Goal: Information Seeking & Learning: Check status

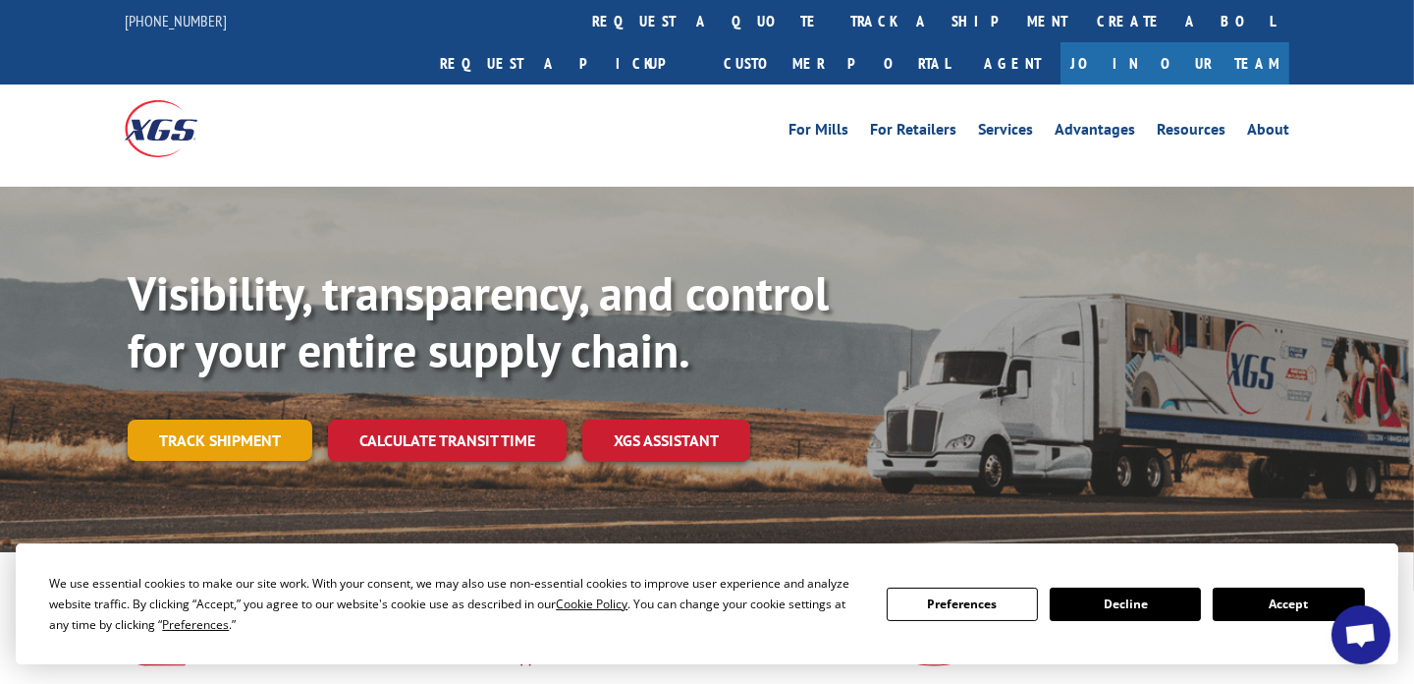
click at [221, 419] on link "Track shipment" at bounding box center [220, 439] width 185 height 41
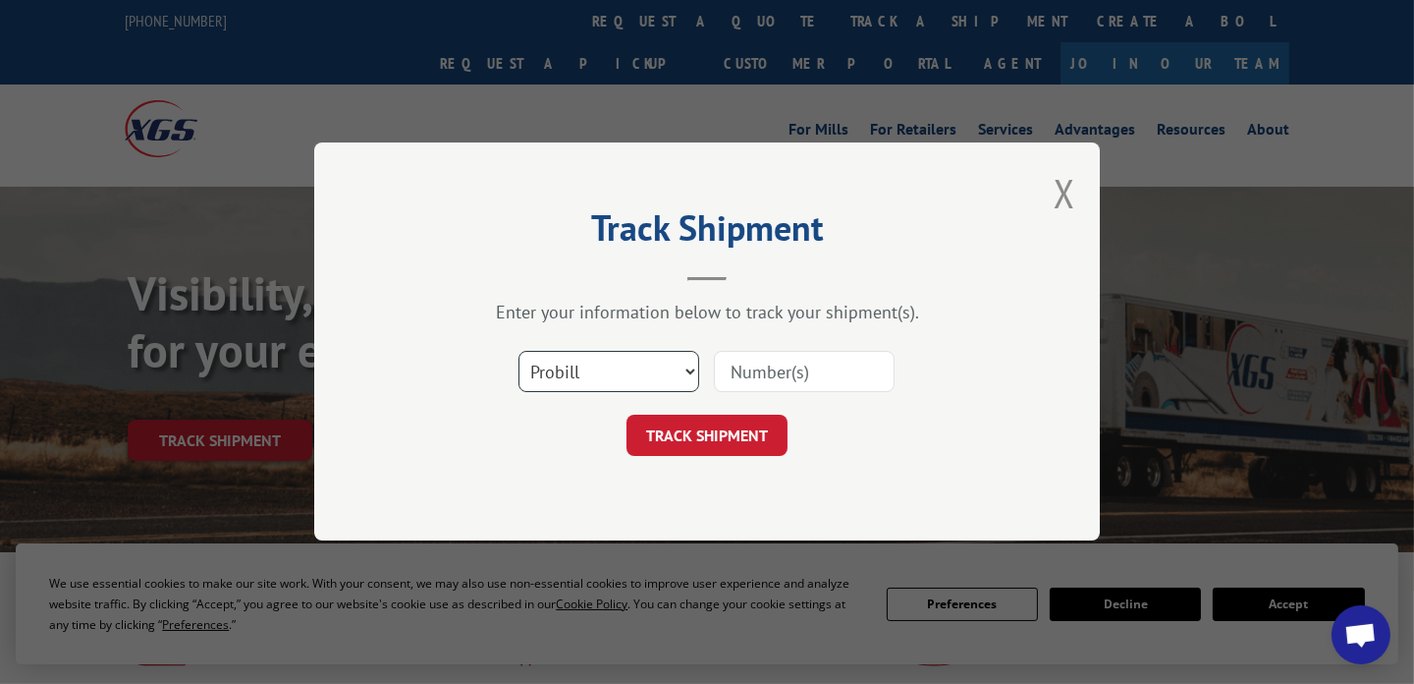
click at [665, 376] on select "Select category... Probill BOL PO" at bounding box center [609, 372] width 181 height 41
select select "bol"
click at [519, 352] on select "Select category... Probill BOL PO" at bounding box center [609, 372] width 181 height 41
click at [818, 382] on input at bounding box center [804, 372] width 181 height 41
type input "815479"
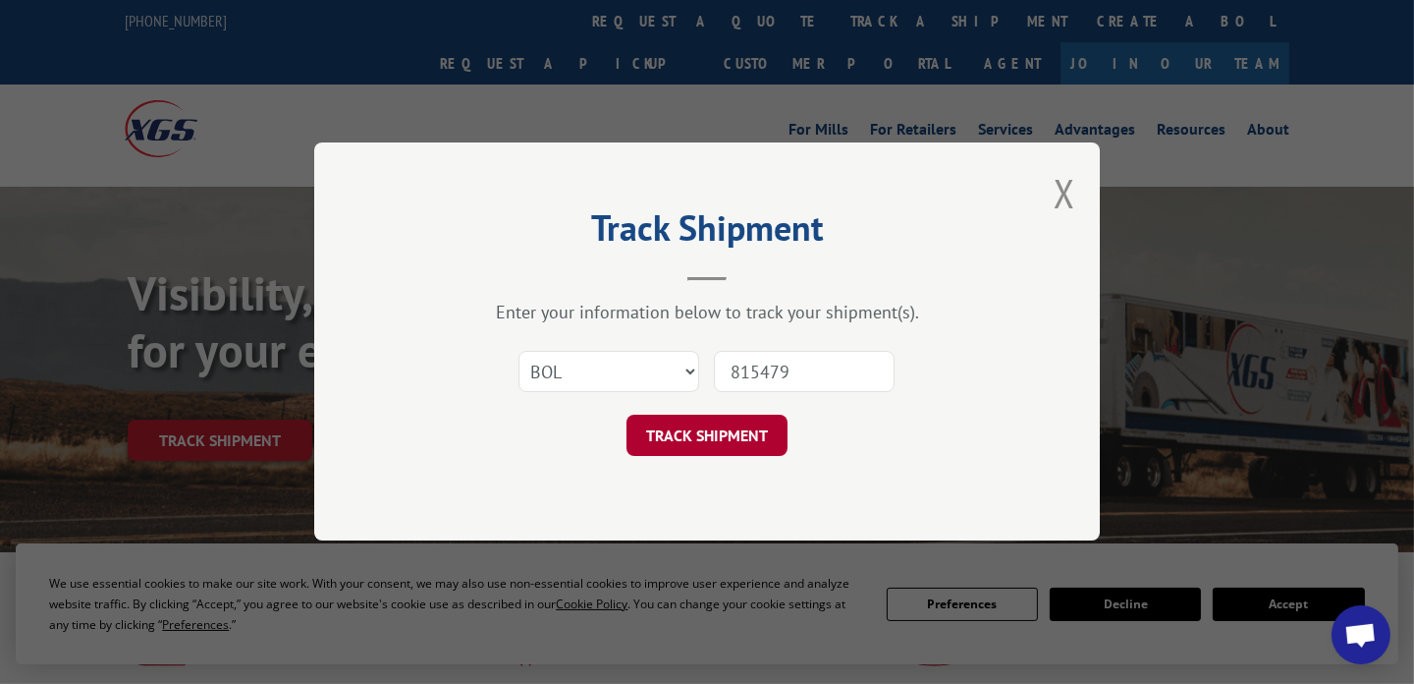
click at [687, 436] on button "TRACK SHIPMENT" at bounding box center [707, 435] width 161 height 41
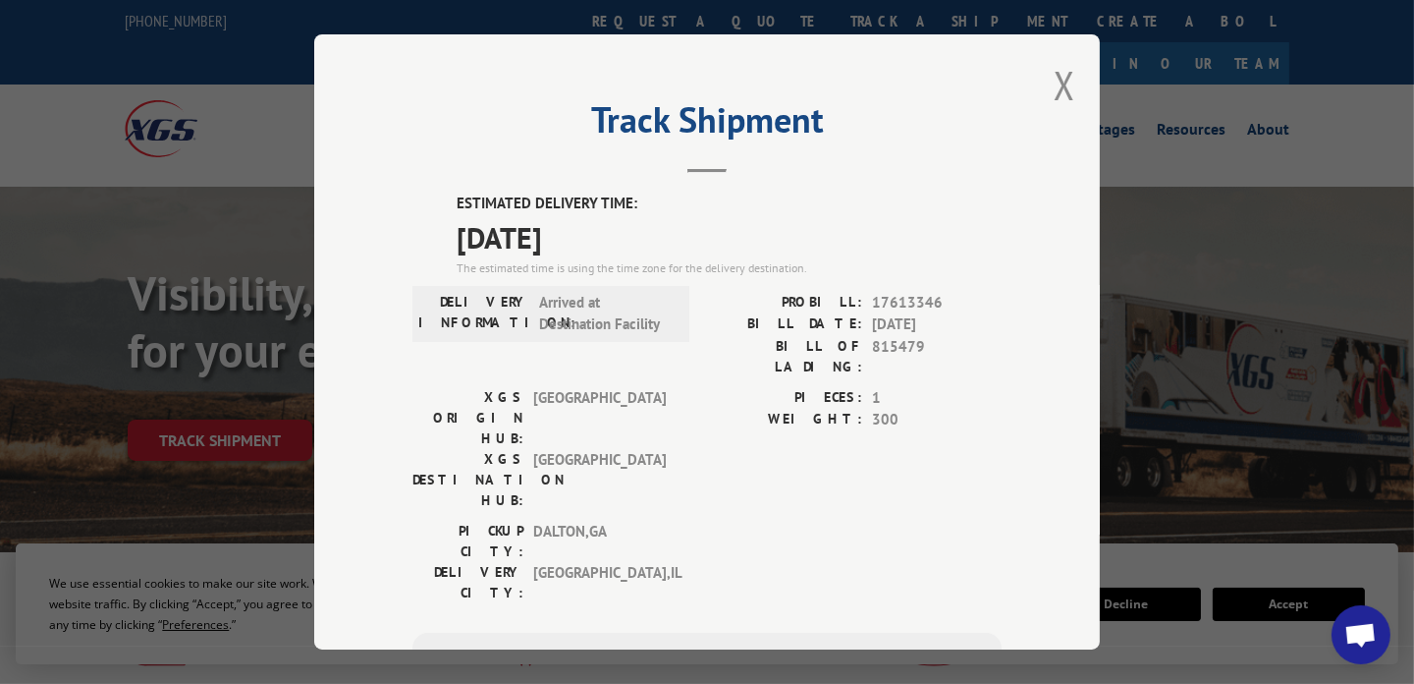
click at [1074, 82] on div "Track Shipment ESTIMATED DELIVERY TIME: [DATE] The estimated time is using the …" at bounding box center [707, 341] width 786 height 615
click at [1061, 86] on button "Close modal" at bounding box center [1065, 85] width 22 height 52
